Goal: Task Accomplishment & Management: Manage account settings

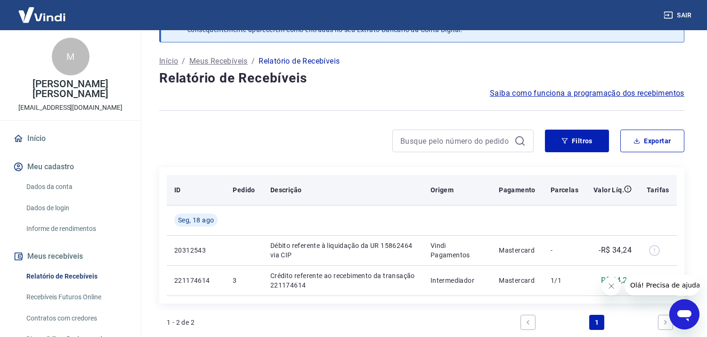
scroll to position [52, 0]
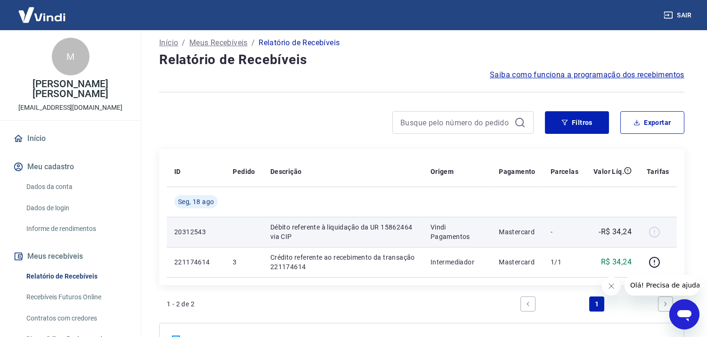
click at [339, 225] on p "Débito referente à liquidação da UR 15862464 via CIP" at bounding box center [342, 231] width 145 height 19
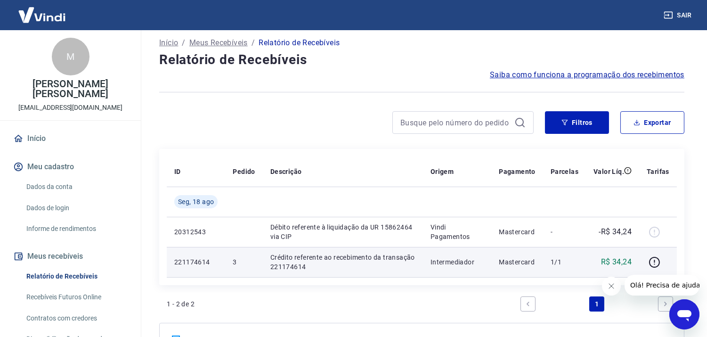
click at [324, 262] on p "Crédito referente ao recebimento da transação 221174614" at bounding box center [342, 261] width 145 height 19
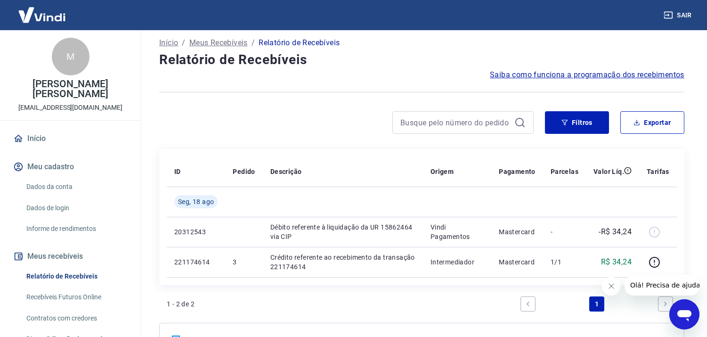
click at [99, 288] on link "Recebíveis Futuros Online" at bounding box center [76, 296] width 107 height 19
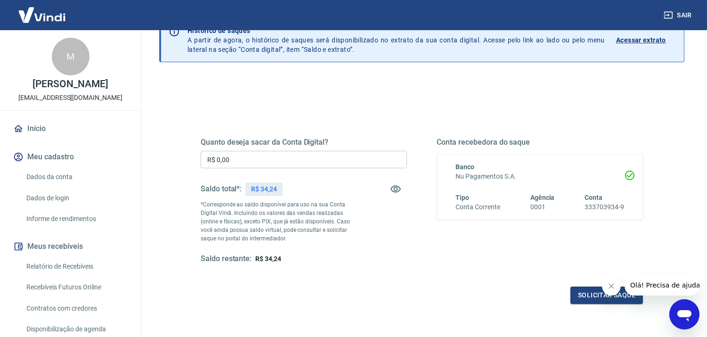
scroll to position [52, 0]
click at [320, 168] on div "Quanto deseja sacar da Conta Digital? R$ 0,00 ​ Saldo total*: R$ 34,24 *Corresp…" at bounding box center [304, 200] width 206 height 126
click at [314, 158] on input "R$ 0,00" at bounding box center [304, 158] width 206 height 17
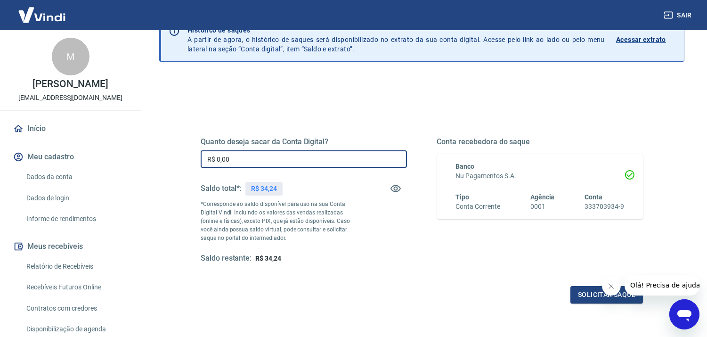
click at [314, 158] on input "R$ 0,00" at bounding box center [304, 158] width 206 height 17
type input "R$ 34,00"
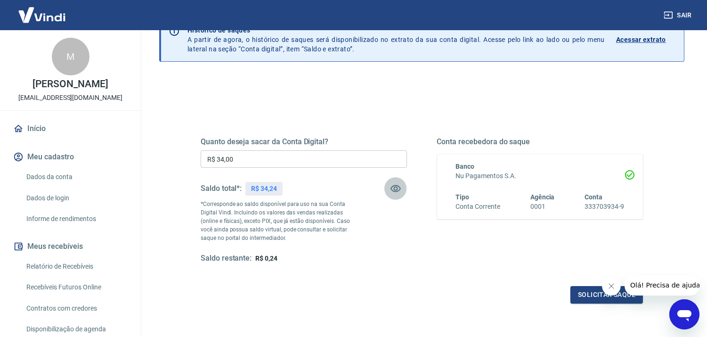
click at [397, 189] on icon "button" at bounding box center [395, 188] width 11 height 11
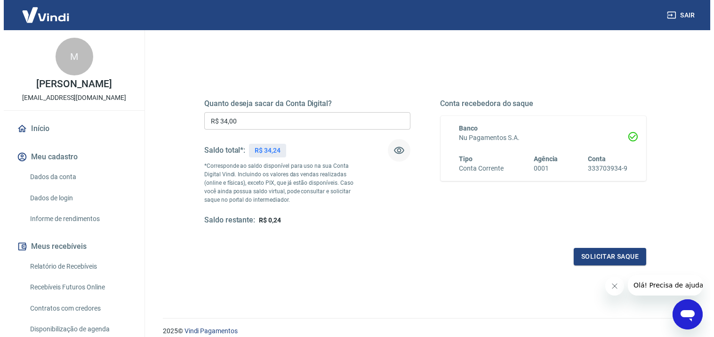
scroll to position [129, 0]
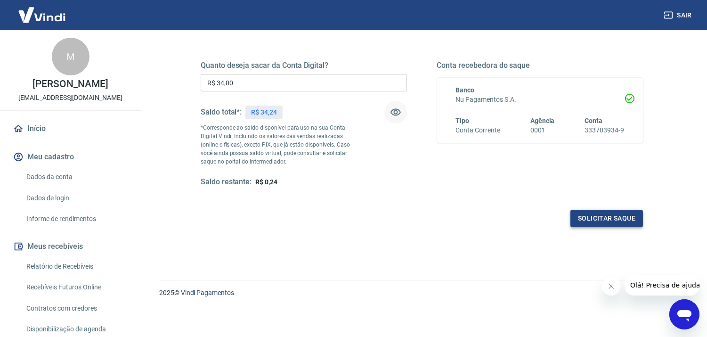
click at [596, 219] on button "Solicitar saque" at bounding box center [606, 218] width 73 height 17
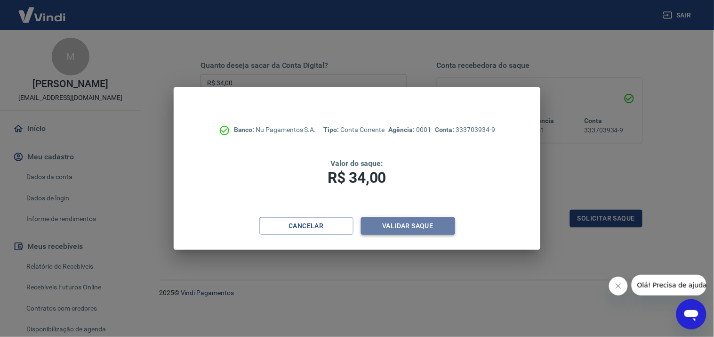
click at [401, 222] on button "Validar saque" at bounding box center [408, 225] width 94 height 17
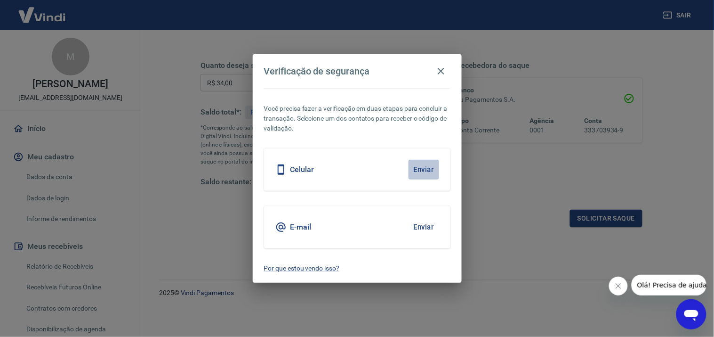
click at [427, 168] on button "Enviar" at bounding box center [424, 170] width 31 height 20
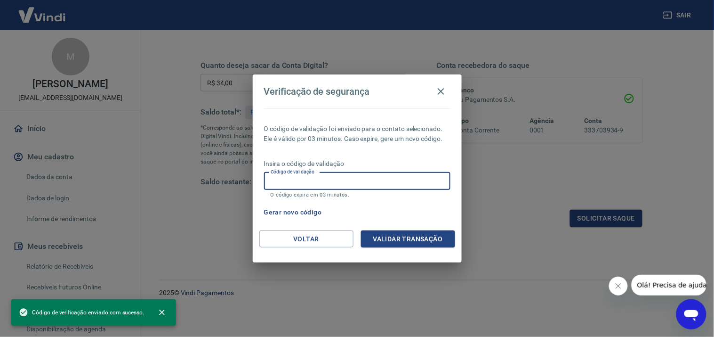
click at [330, 176] on input "Código de validação" at bounding box center [357, 180] width 186 height 17
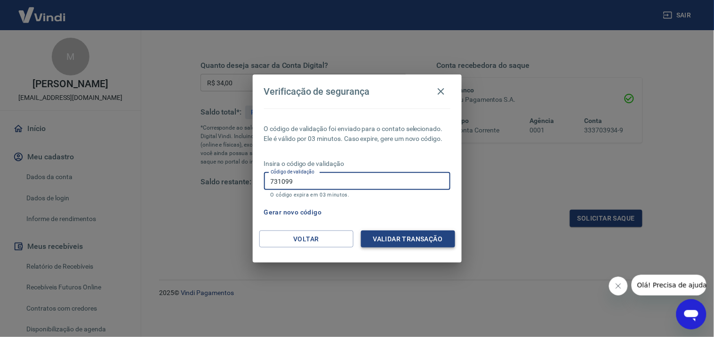
type input "731099"
click at [373, 233] on button "Validar transação" at bounding box center [408, 238] width 94 height 17
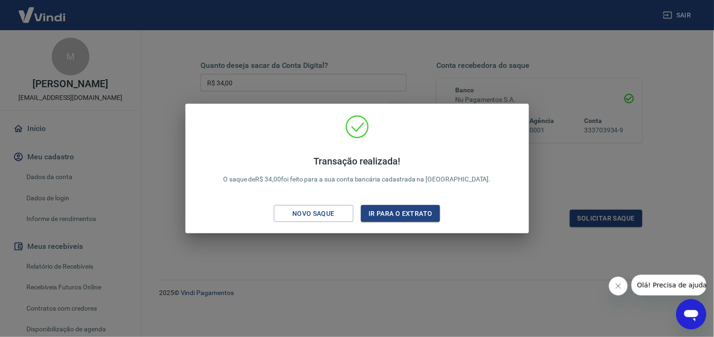
click at [454, 79] on div "Transação realizada! O saque de R$ 34,00 foi feito para a sua conta bancária ca…" at bounding box center [357, 168] width 714 height 337
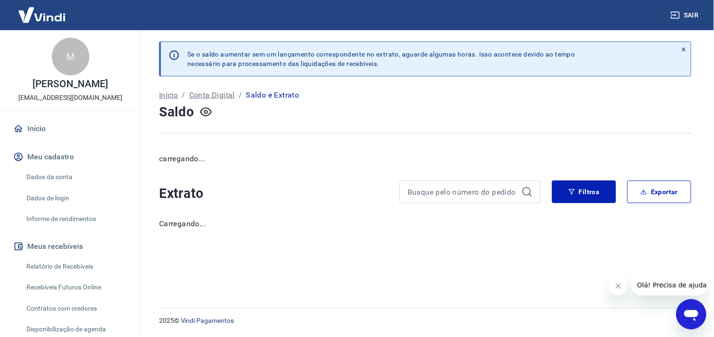
click at [443, 87] on div "Se o saldo aumentar sem um lançamento correspondente no extrato, aguarde alguma…" at bounding box center [425, 163] width 555 height 266
